Goal: Transaction & Acquisition: Purchase product/service

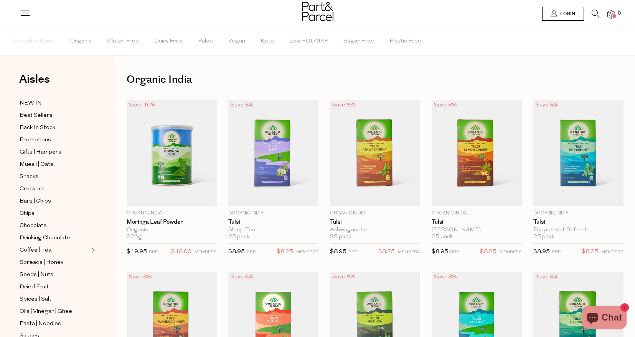
click at [595, 13] on icon at bounding box center [595, 14] width 8 height 8
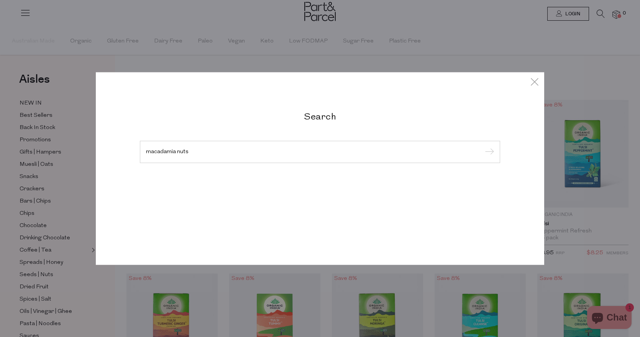
type input "macadamia nuts"
click at [483, 147] on input "submit" at bounding box center [489, 153] width 12 height 12
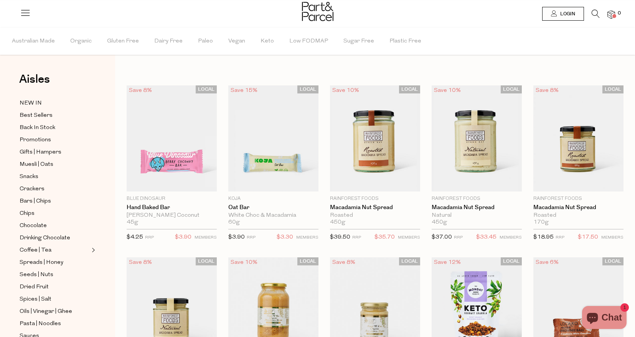
click at [593, 14] on icon at bounding box center [595, 14] width 8 height 8
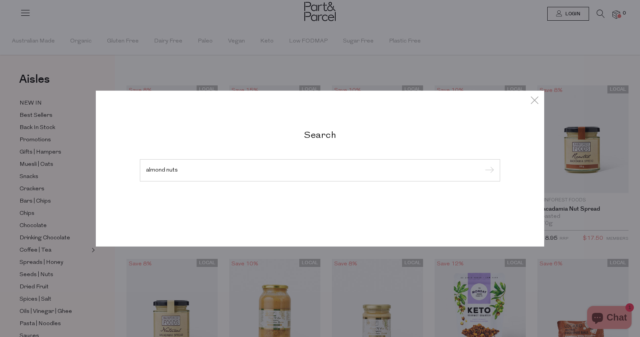
type input "almond nuts"
click at [483, 165] on input "submit" at bounding box center [489, 171] width 12 height 12
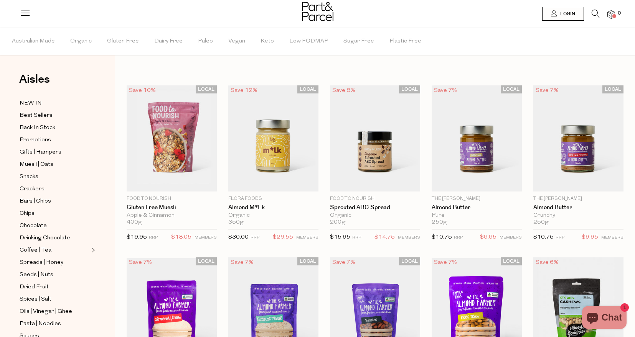
click at [597, 12] on icon at bounding box center [595, 14] width 8 height 8
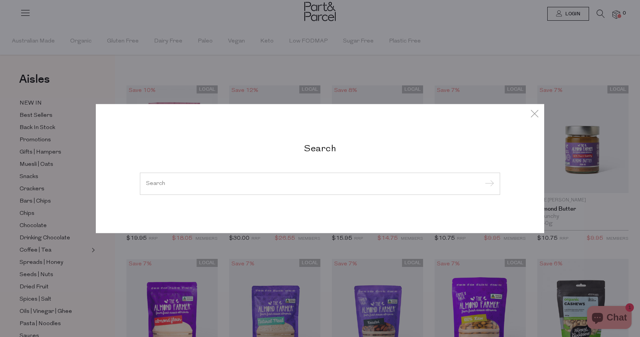
click at [231, 187] on div at bounding box center [320, 184] width 360 height 22
click at [169, 187] on input "search" at bounding box center [320, 184] width 348 height 6
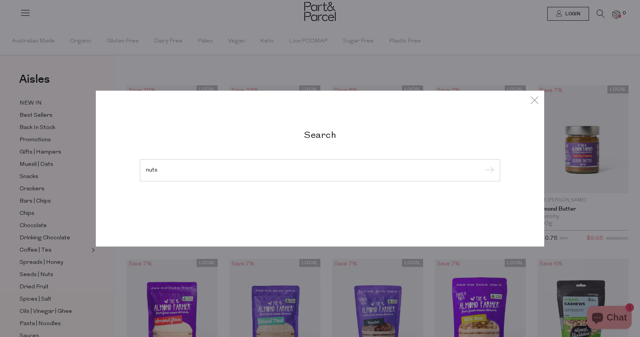
type input "nuts"
click at [483, 165] on input "submit" at bounding box center [489, 171] width 12 height 12
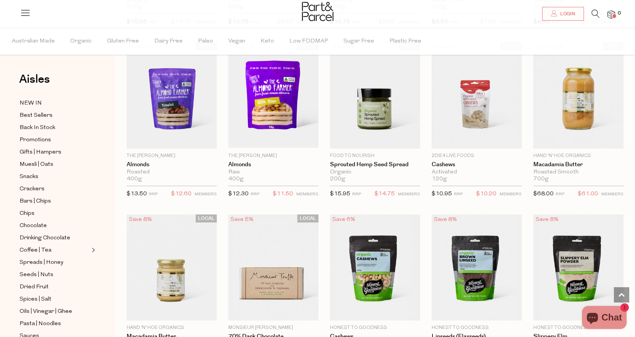
scroll to position [1434, 0]
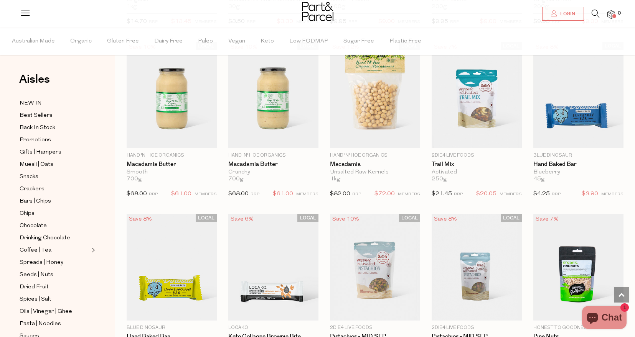
scroll to position [2987, 0]
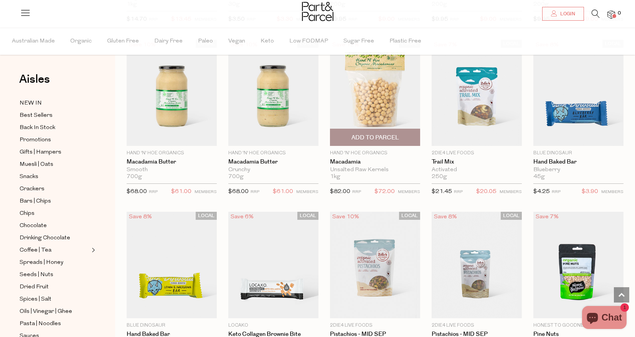
click at [355, 136] on span "Add To Parcel" at bounding box center [375, 138] width 48 height 8
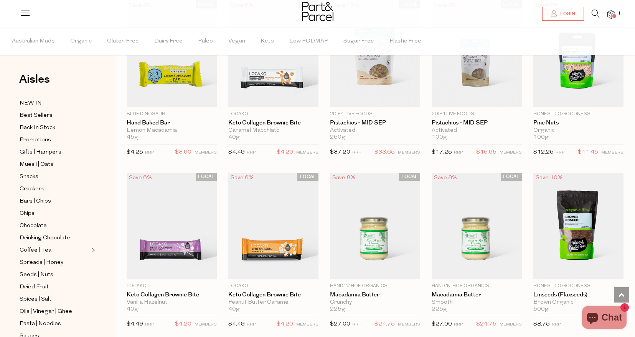
scroll to position [3167, 0]
